Goal: Information Seeking & Learning: Learn about a topic

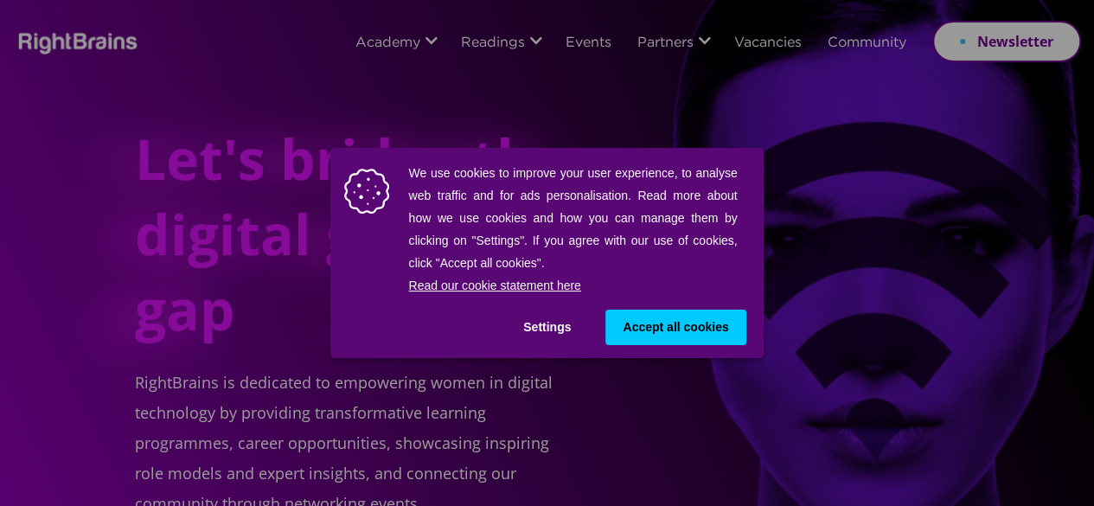
click at [551, 329] on button "Settings" at bounding box center [547, 327] width 82 height 35
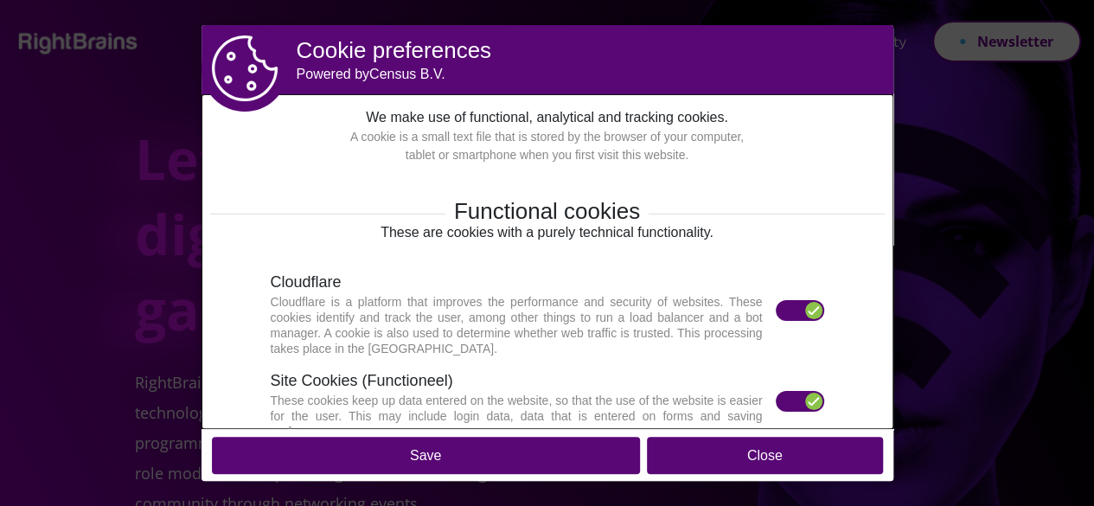
click at [784, 305] on label at bounding box center [800, 310] width 48 height 21
click at [784, 402] on label at bounding box center [800, 401] width 48 height 21
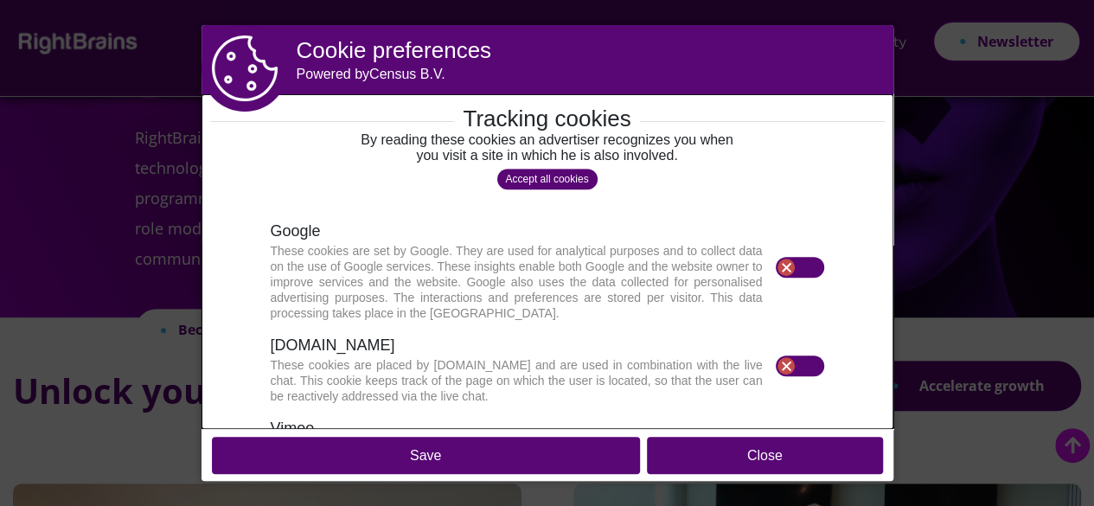
scroll to position [259, 0]
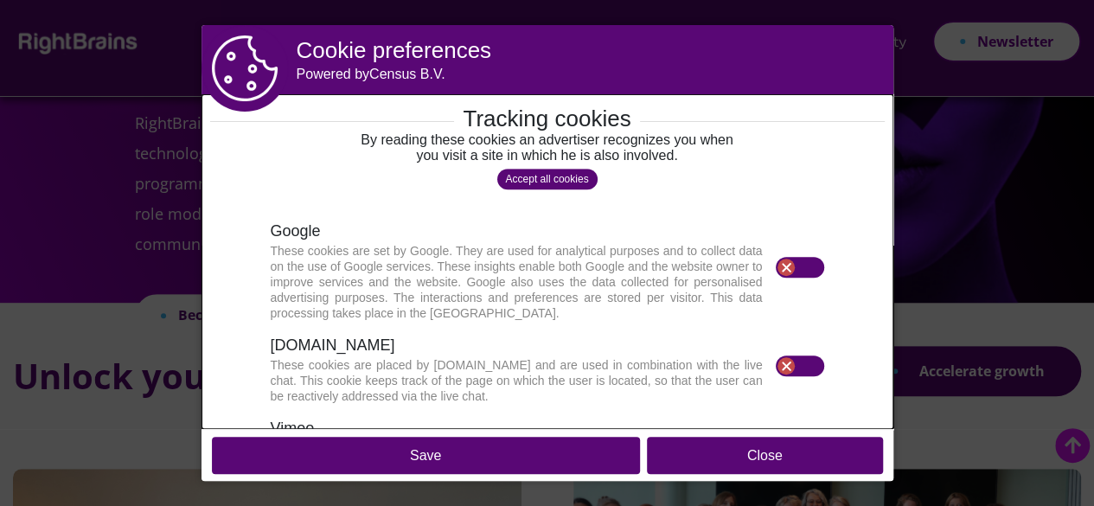
click at [584, 453] on button "Save" at bounding box center [426, 455] width 428 height 37
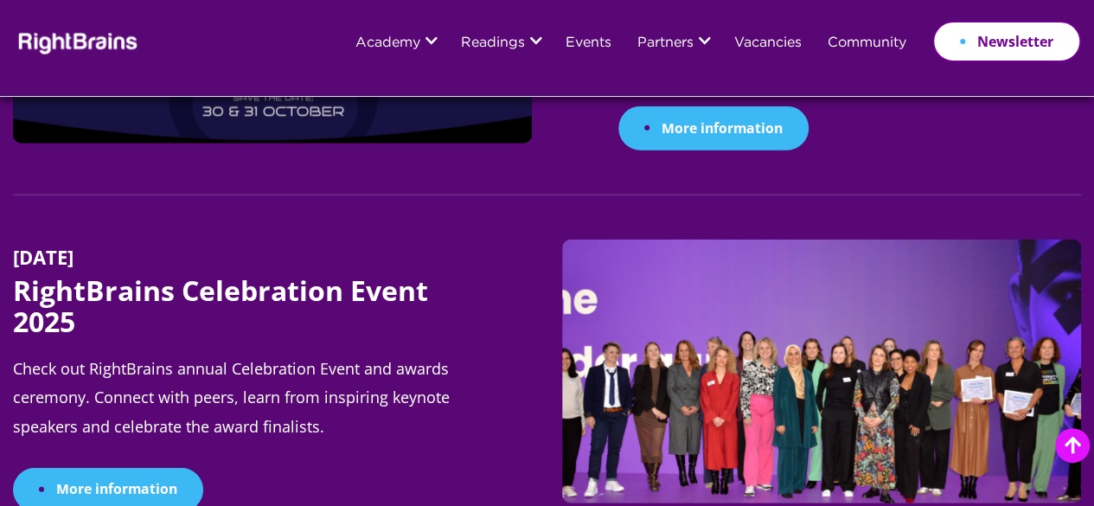
scroll to position [2162, 0]
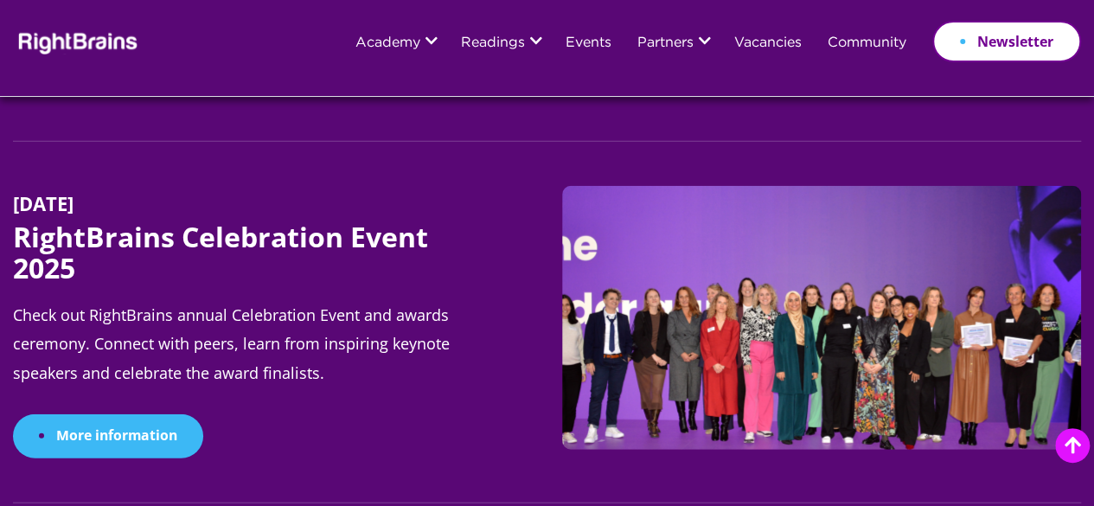
click at [735, 338] on img at bounding box center [821, 318] width 519 height 264
click at [735, 342] on img at bounding box center [821, 318] width 519 height 264
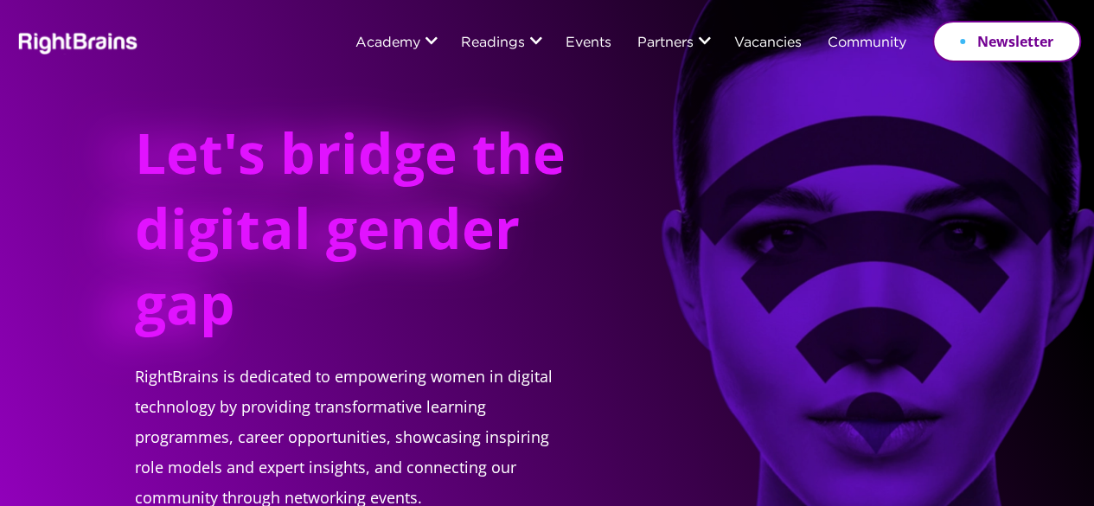
scroll to position [0, 0]
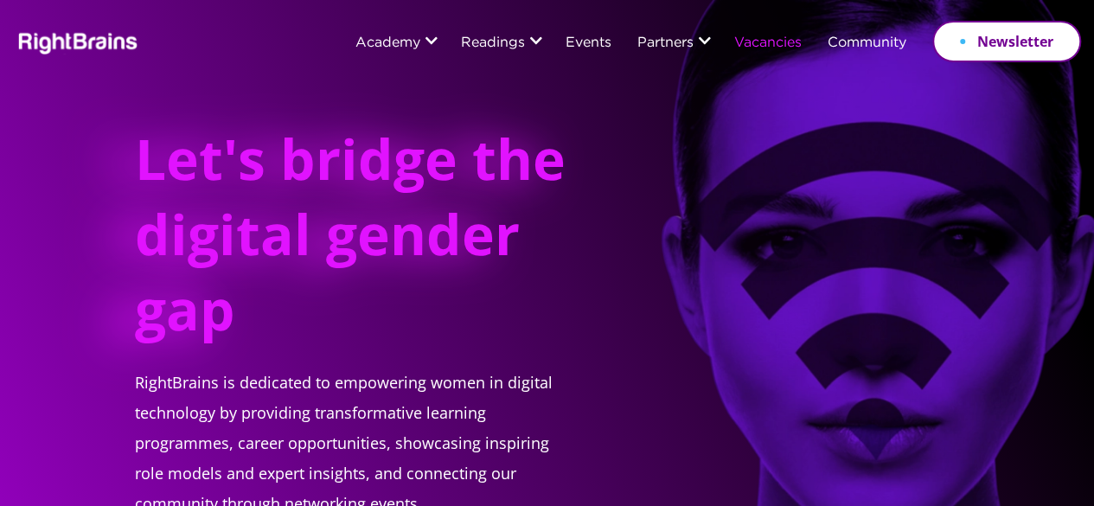
click at [771, 47] on link "Vacancies" at bounding box center [767, 43] width 67 height 15
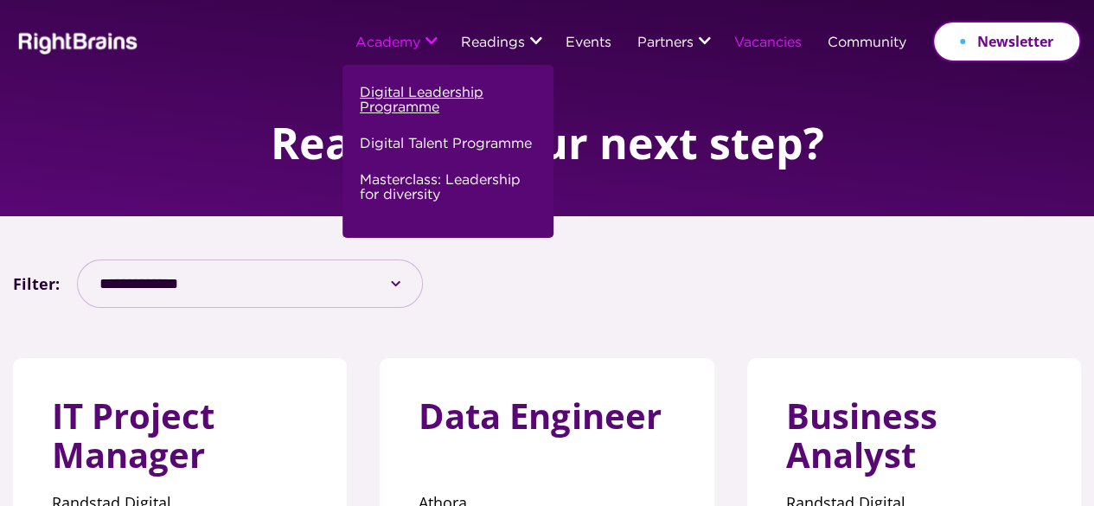
click at [378, 108] on link "Digital Leadership Programme" at bounding box center [446, 107] width 172 height 51
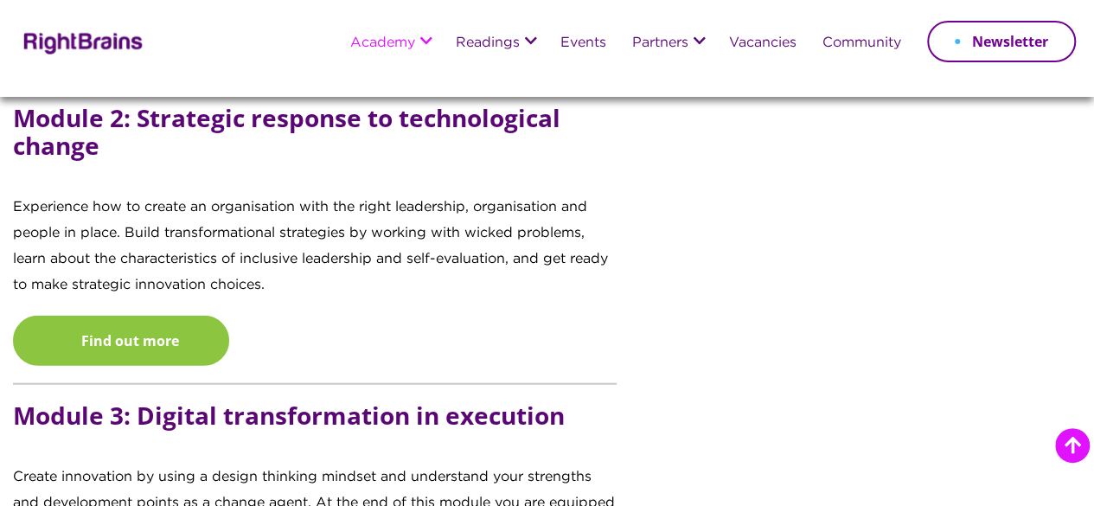
scroll to position [1989, 0]
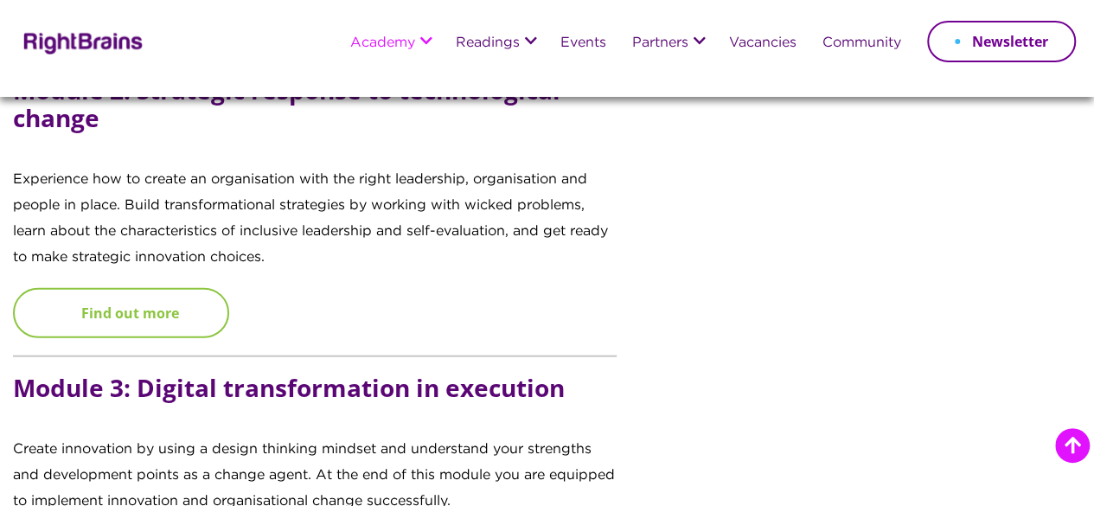
click at [136, 338] on link "Find out more" at bounding box center [121, 313] width 216 height 50
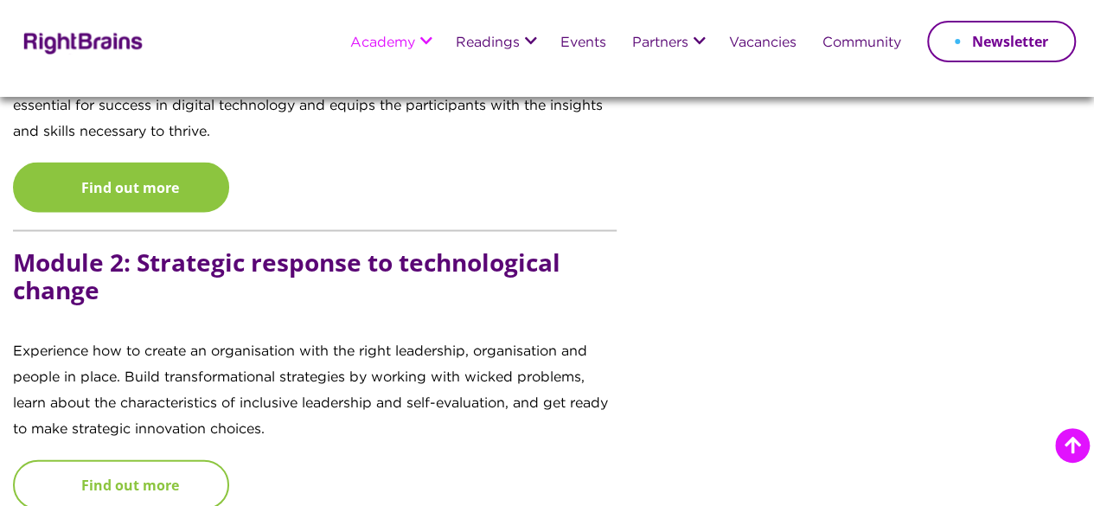
scroll to position [1643, 0]
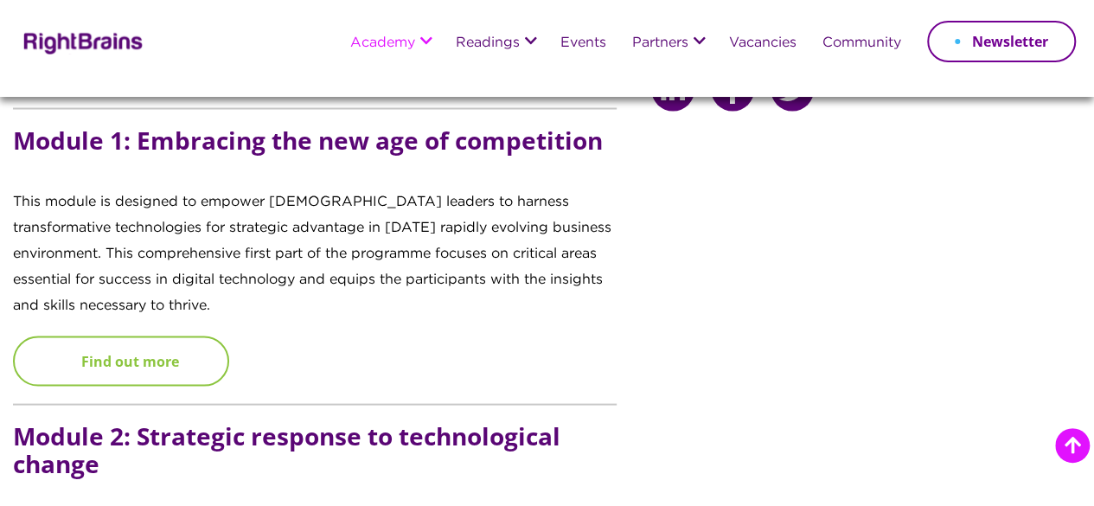
click at [137, 387] on link "Find out more" at bounding box center [121, 361] width 216 height 50
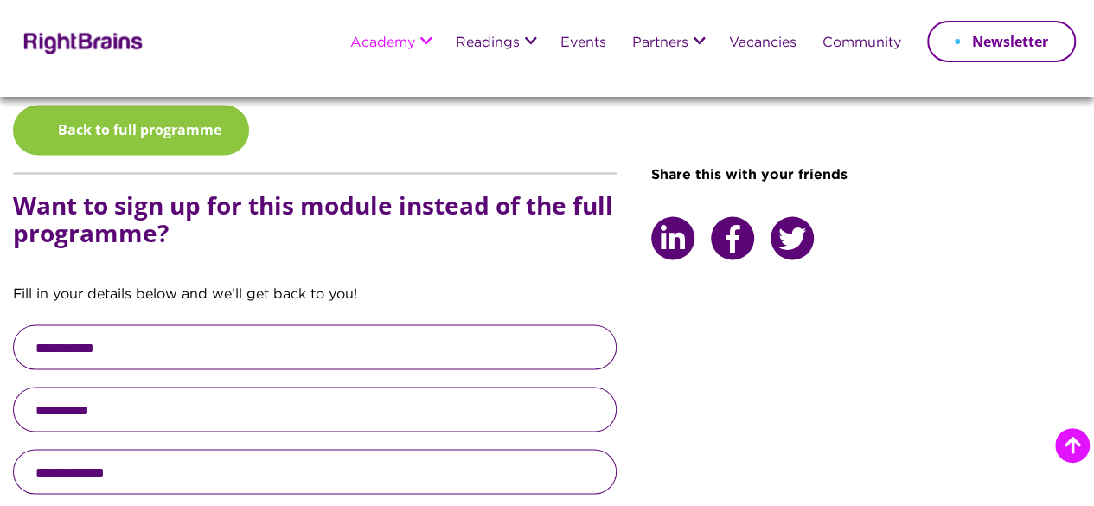
scroll to position [1211, 0]
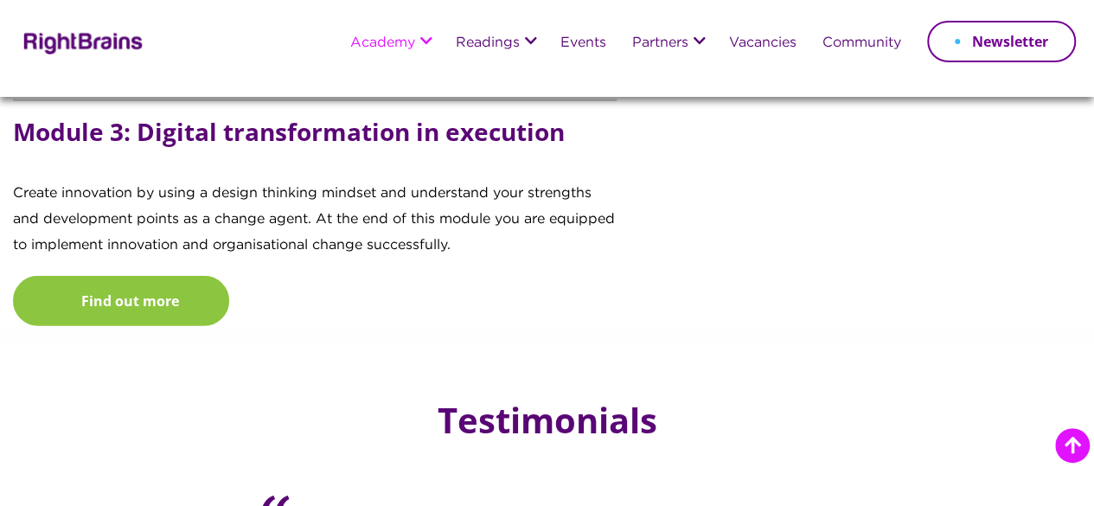
scroll to position [2259, 0]
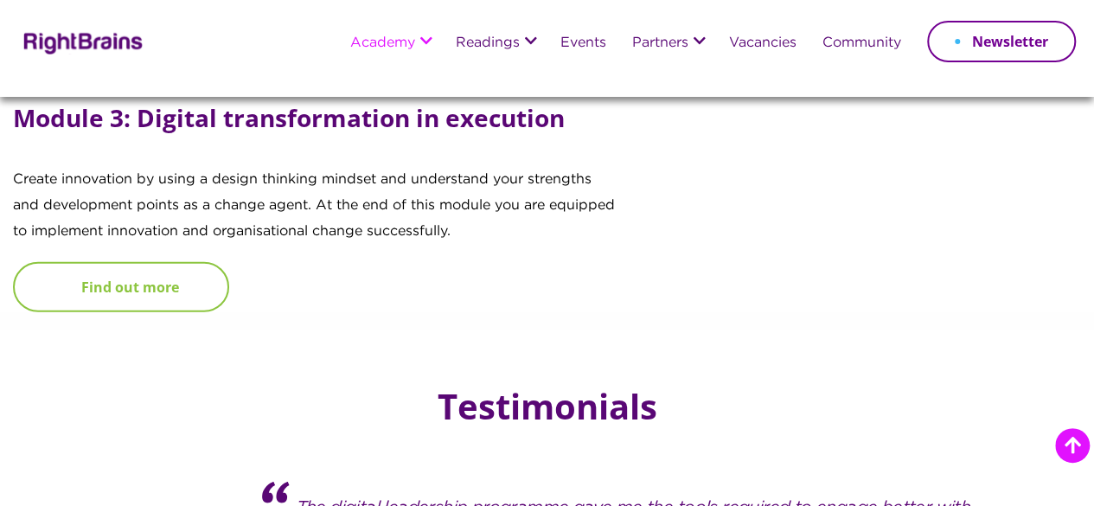
click at [87, 312] on link "Find out more" at bounding box center [121, 287] width 216 height 50
click at [173, 312] on link "Find out more" at bounding box center [121, 287] width 216 height 50
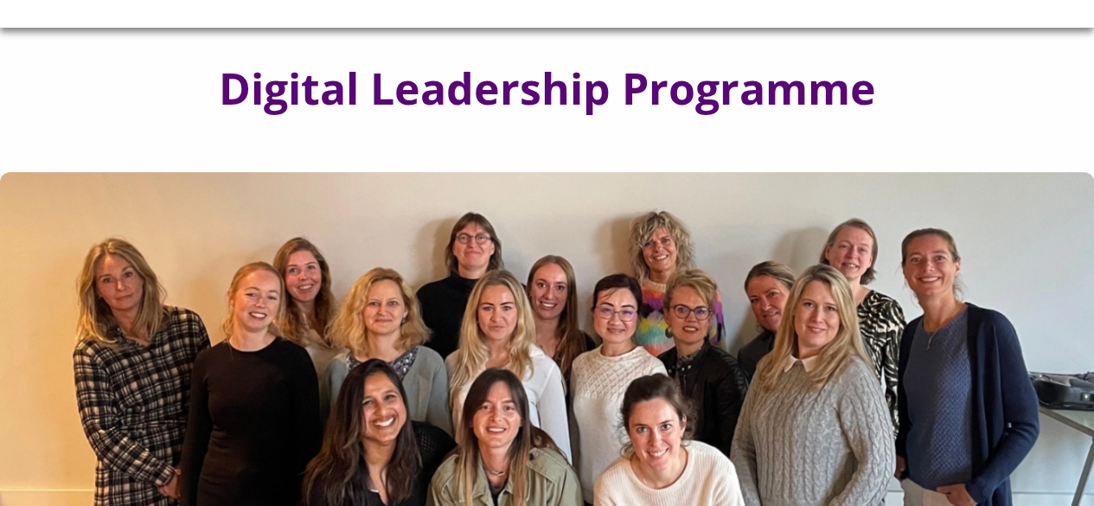
scroll to position [97, 0]
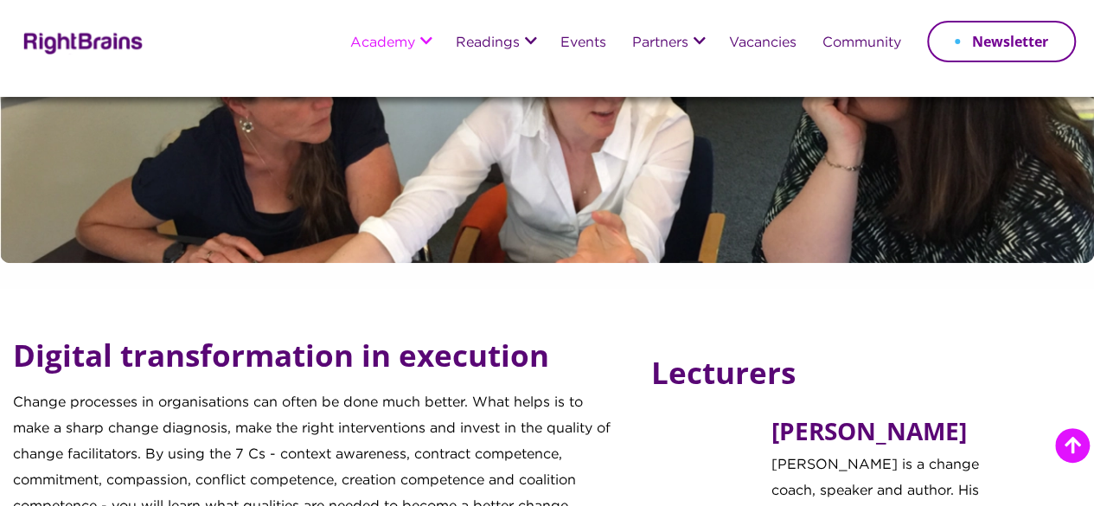
scroll to position [173, 0]
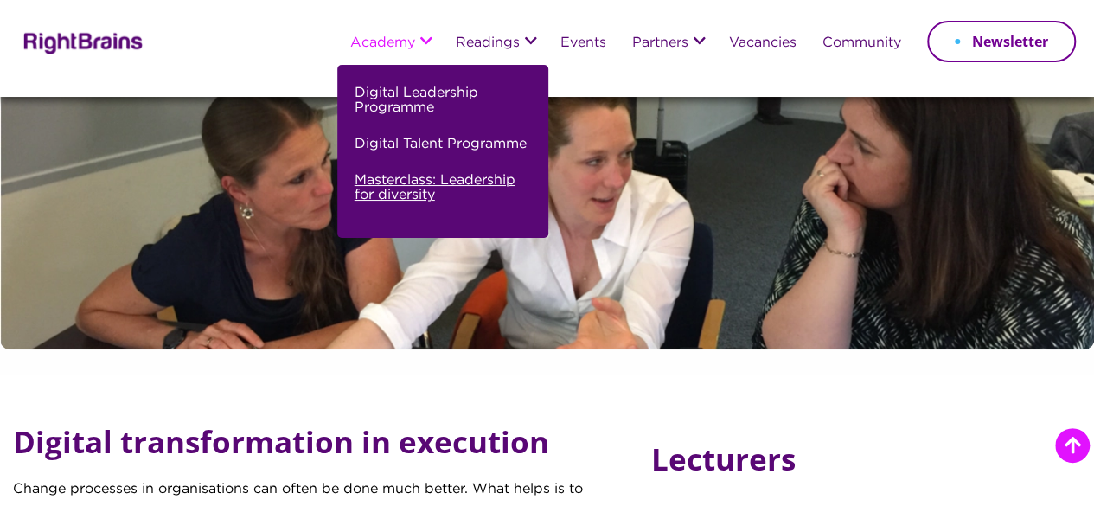
click at [374, 202] on link "Masterclass: Leadership for diversity" at bounding box center [441, 194] width 172 height 51
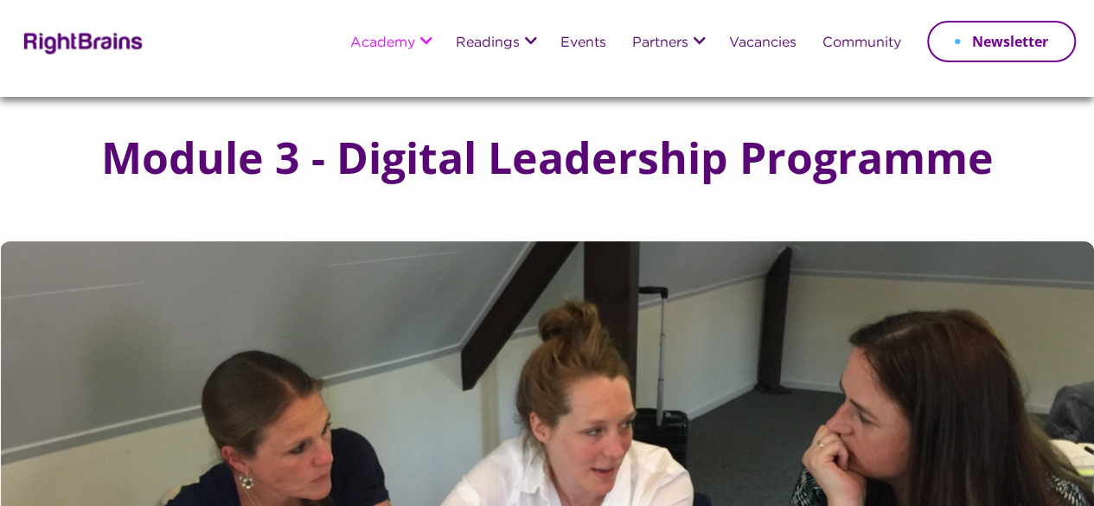
click at [119, 51] on img at bounding box center [80, 41] width 125 height 25
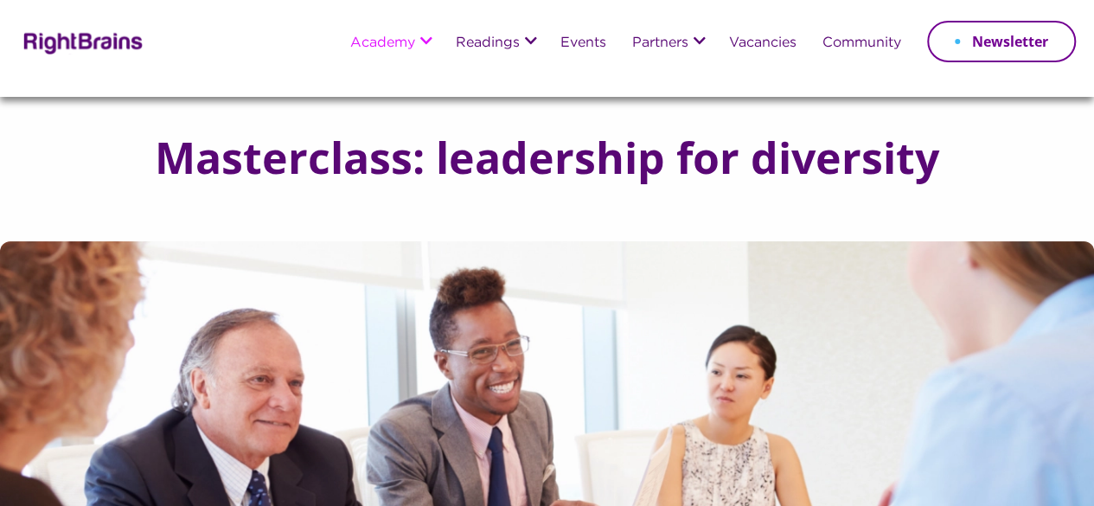
click at [108, 46] on img at bounding box center [80, 41] width 125 height 25
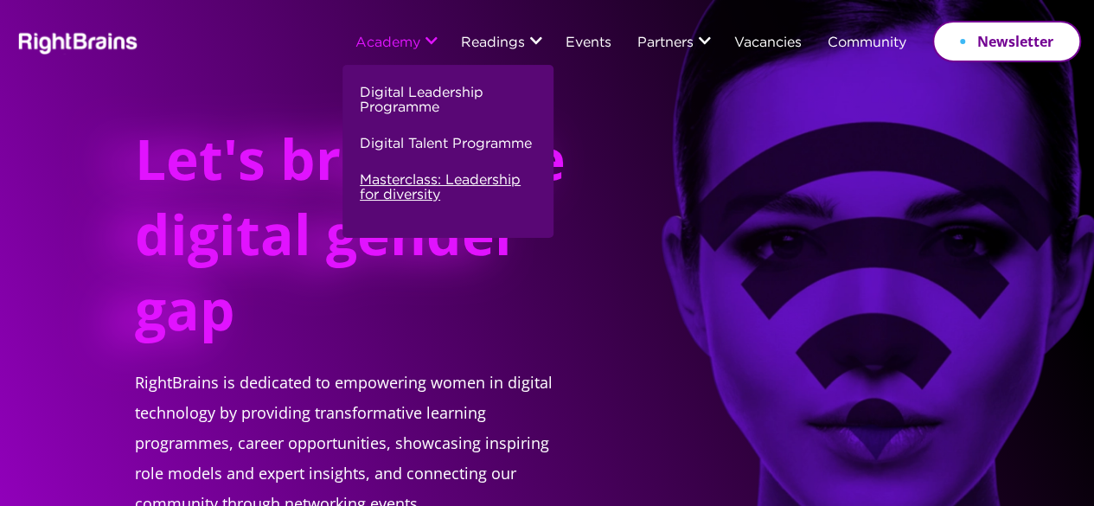
click at [400, 200] on link "Masterclass: Leadership for diversity" at bounding box center [446, 194] width 172 height 51
